Goal: Information Seeking & Learning: Learn about a topic

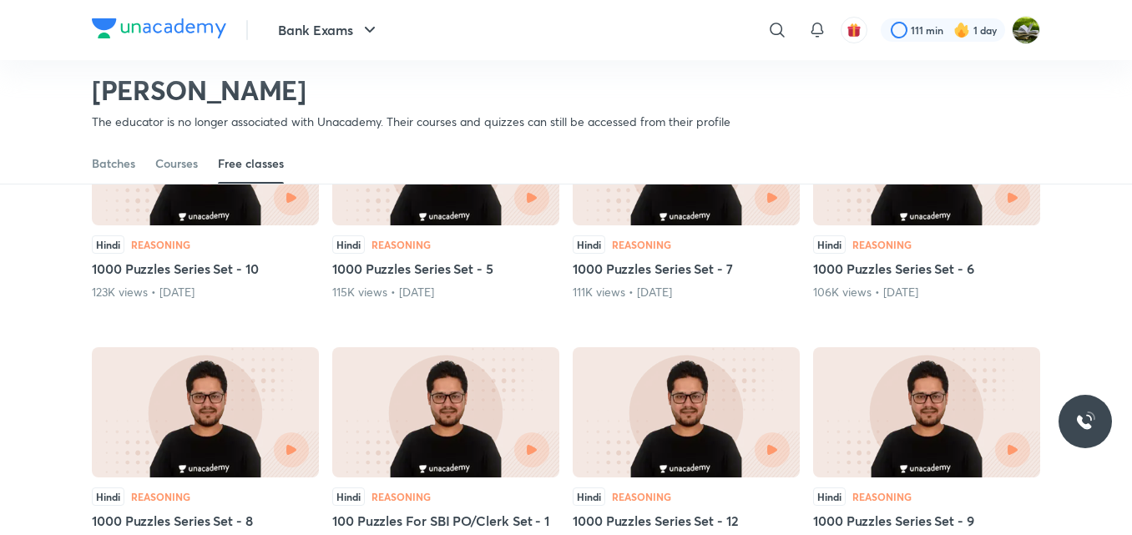
scroll to position [515, 0]
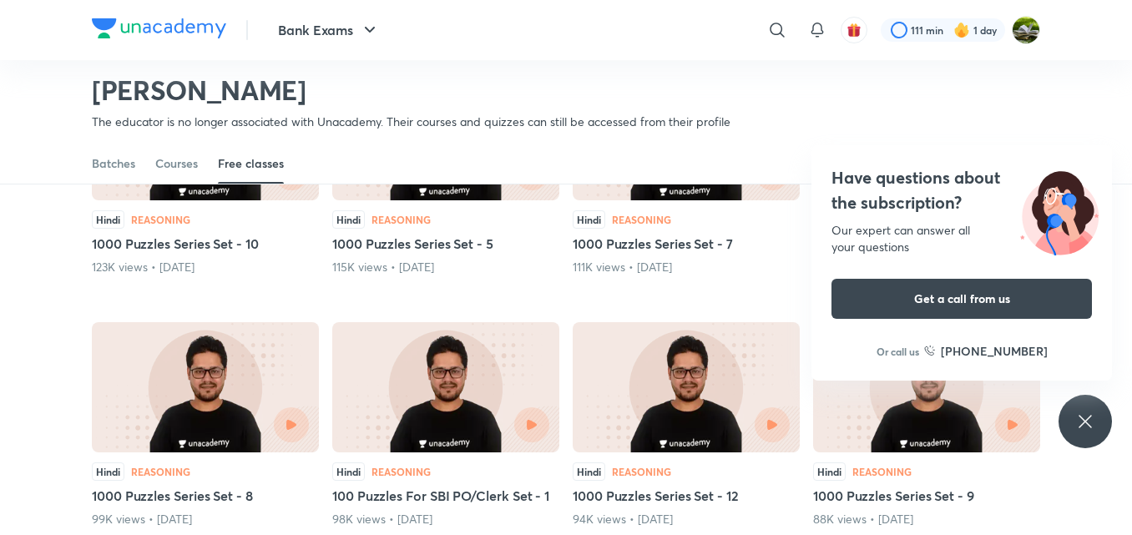
click at [1079, 412] on icon at bounding box center [1085, 422] width 20 height 20
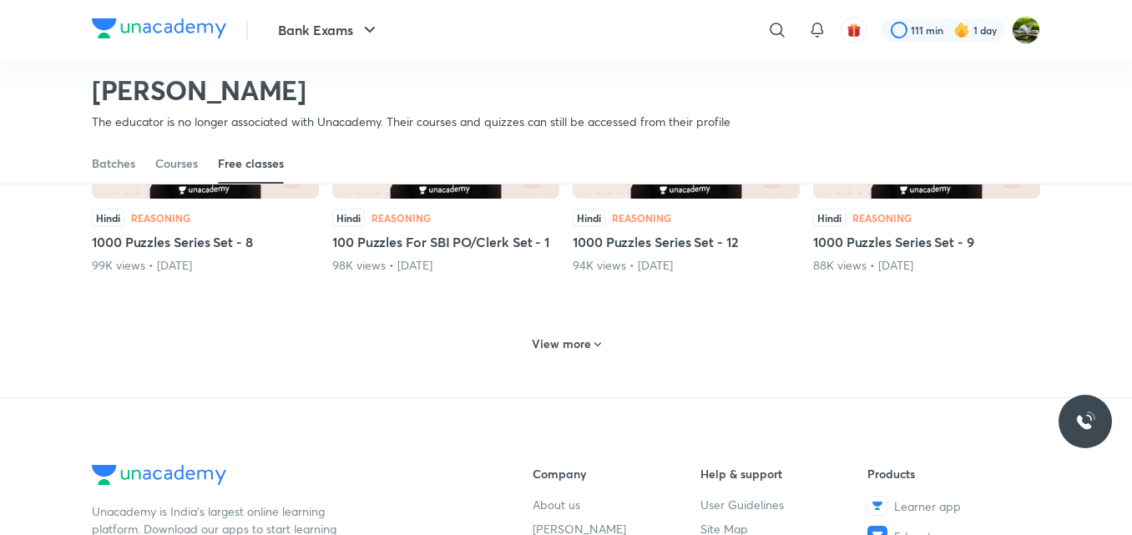
scroll to position [771, 0]
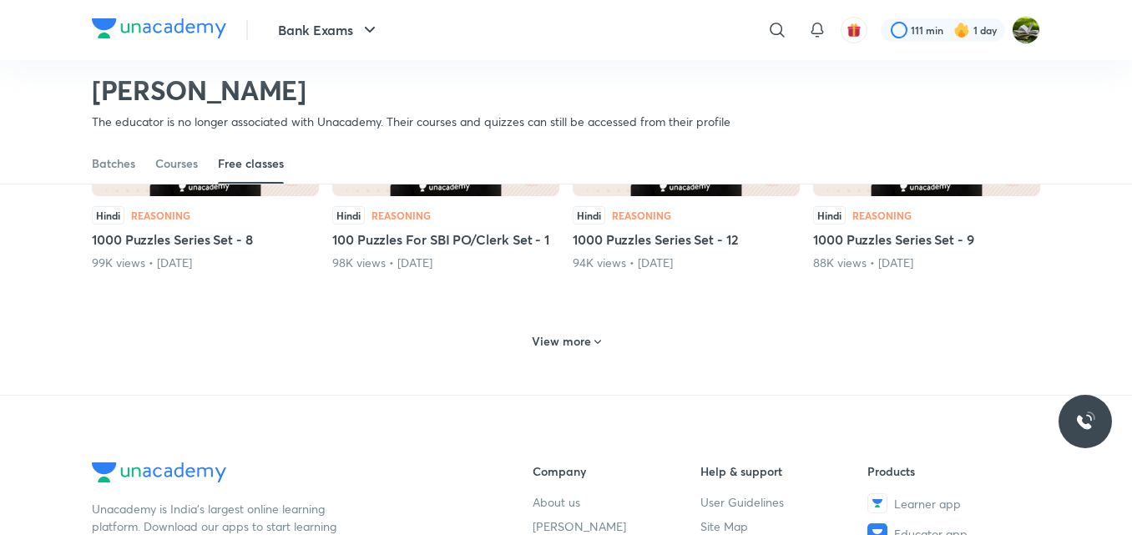
click at [585, 336] on h6 "View more" at bounding box center [561, 341] width 59 height 17
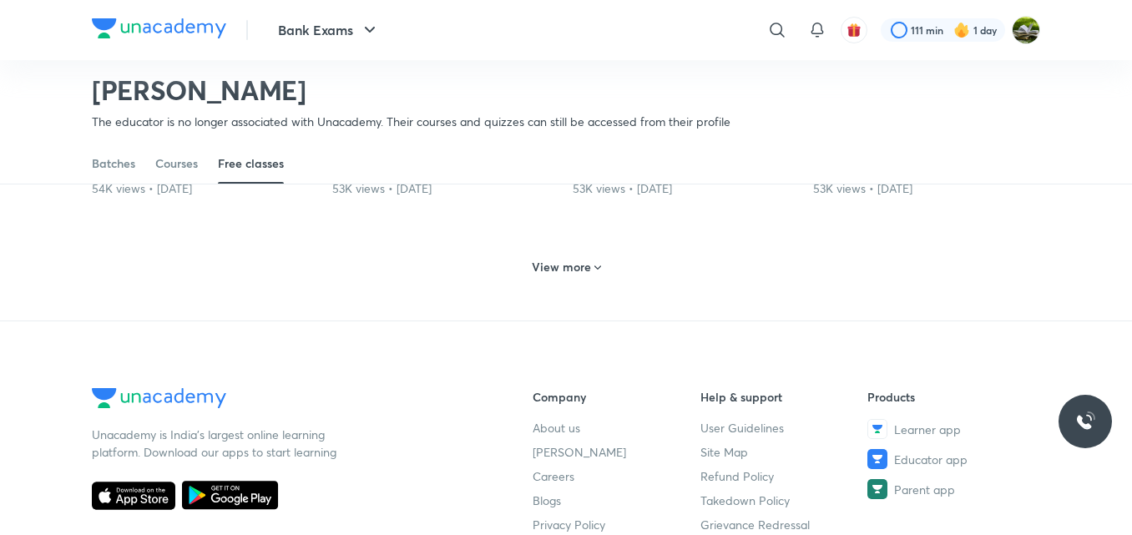
scroll to position [1606, 0]
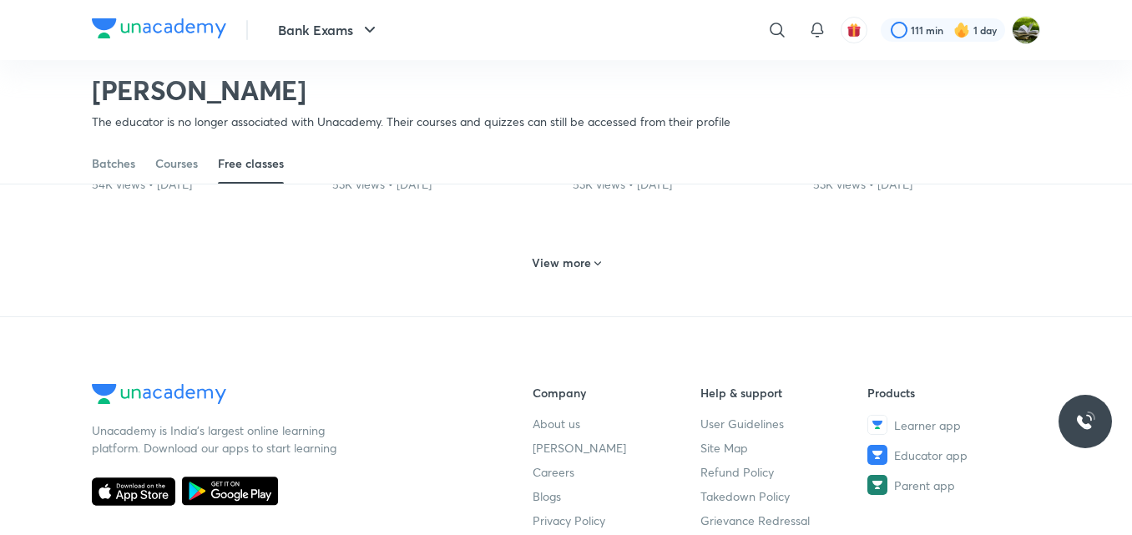
click at [579, 271] on h6 "View more" at bounding box center [561, 263] width 59 height 17
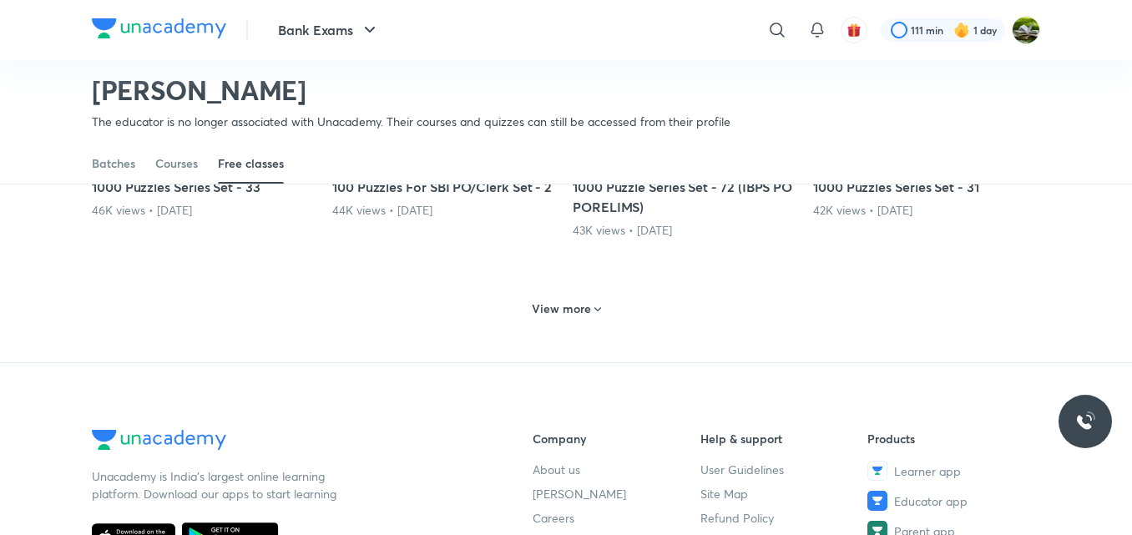
scroll to position [2357, 0]
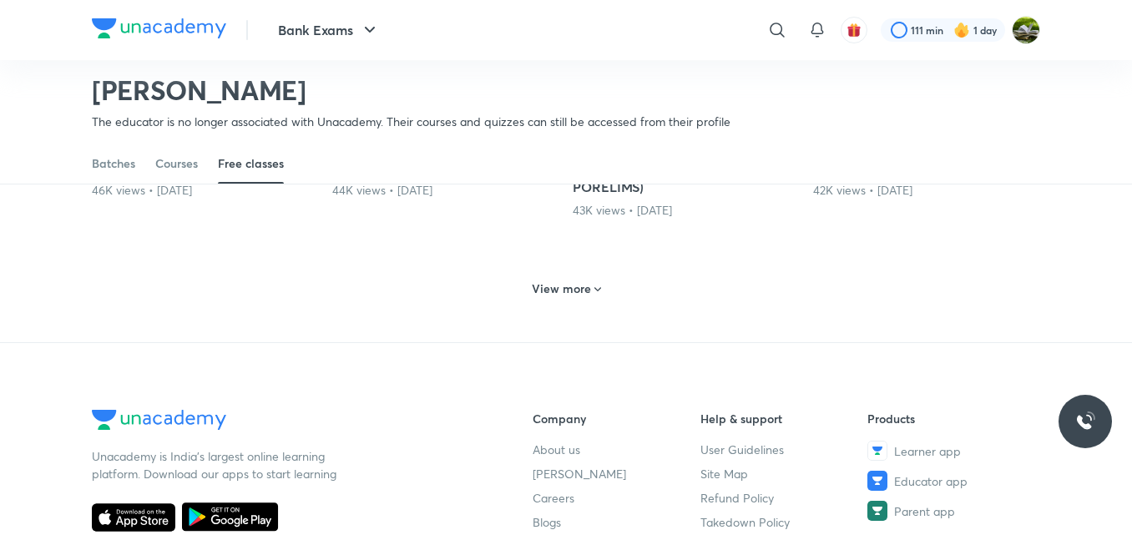
click at [580, 297] on h6 "View more" at bounding box center [561, 289] width 59 height 17
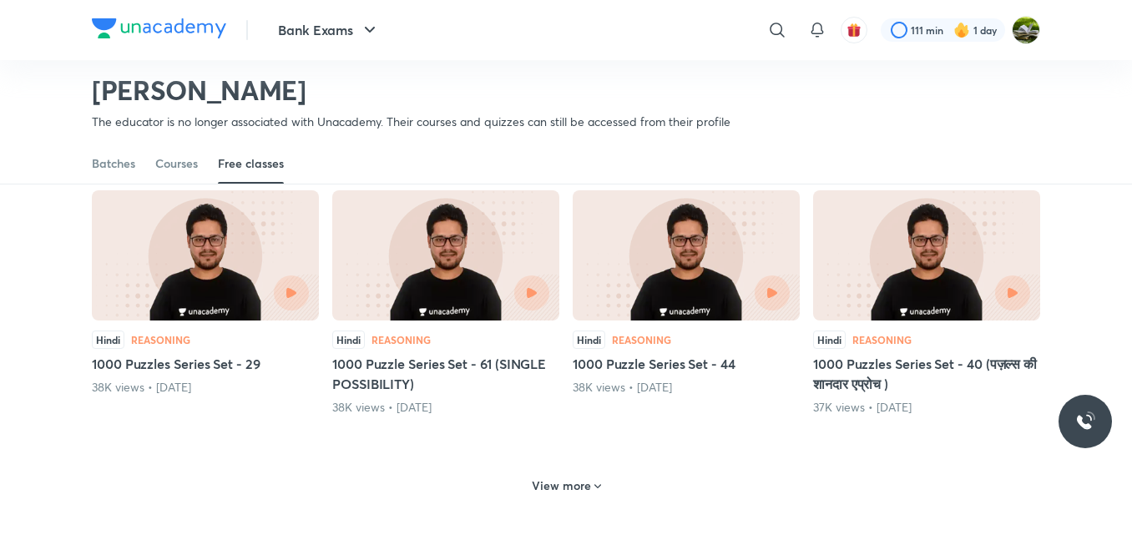
scroll to position [2970, 0]
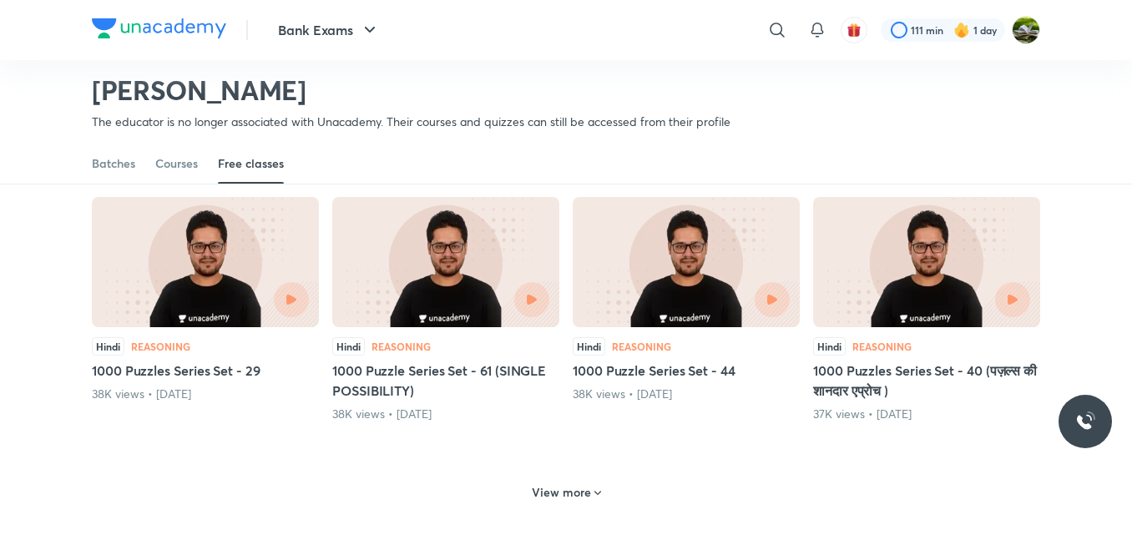
click at [495, 384] on h5 "1000 Puzzle Series Set - 61 (SINGLE POSSIBILITY)" at bounding box center [445, 381] width 227 height 40
